Goal: Task Accomplishment & Management: Manage account settings

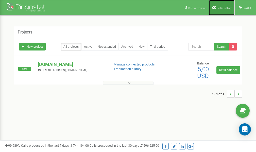
click at [220, 7] on span "Profile settings" at bounding box center [224, 8] width 15 height 3
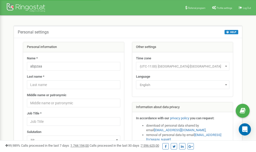
scroll to position [25, 0]
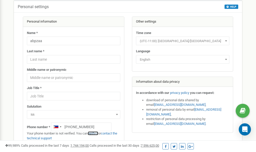
click at [95, 133] on link "verify it" at bounding box center [93, 133] width 10 height 4
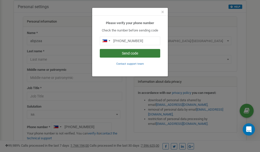
click at [141, 54] on button "Send code" at bounding box center [130, 53] width 60 height 9
